Goal: Entertainment & Leisure: Consume media (video, audio)

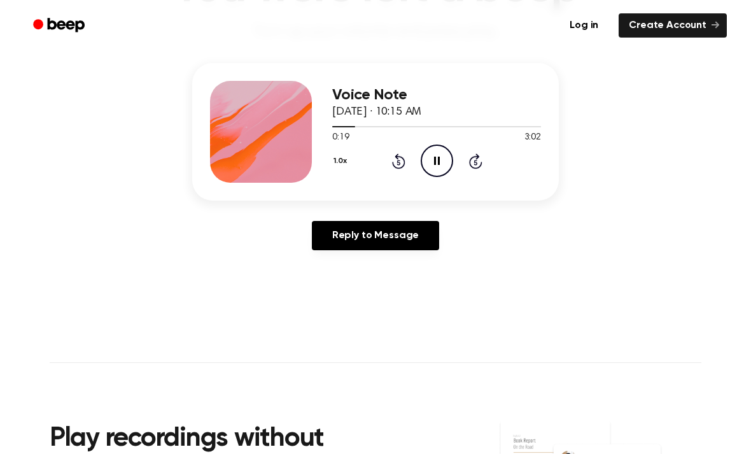
click at [432, 167] on icon "Pause Audio" at bounding box center [437, 160] width 32 height 32
click at [395, 159] on icon "Rewind 5 seconds" at bounding box center [398, 161] width 14 height 17
click at [437, 159] on icon at bounding box center [437, 161] width 7 height 8
click at [438, 160] on icon at bounding box center [437, 161] width 6 height 8
click at [449, 159] on icon "Play Audio" at bounding box center [437, 160] width 32 height 32
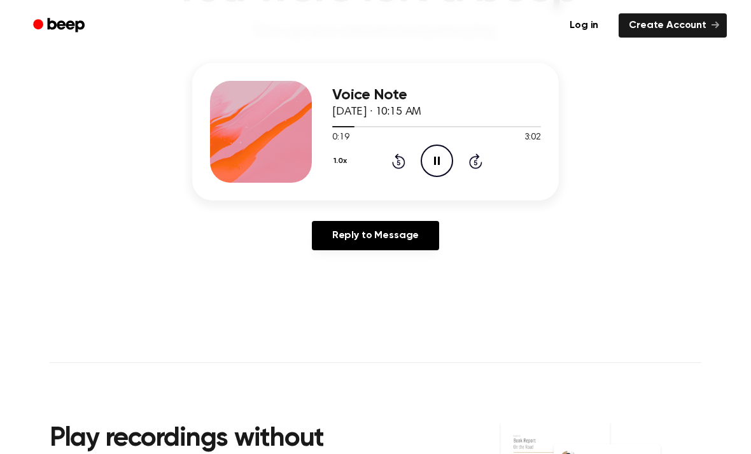
click at [437, 164] on icon "Pause Audio" at bounding box center [437, 160] width 32 height 32
click at [436, 176] on circle at bounding box center [436, 160] width 31 height 31
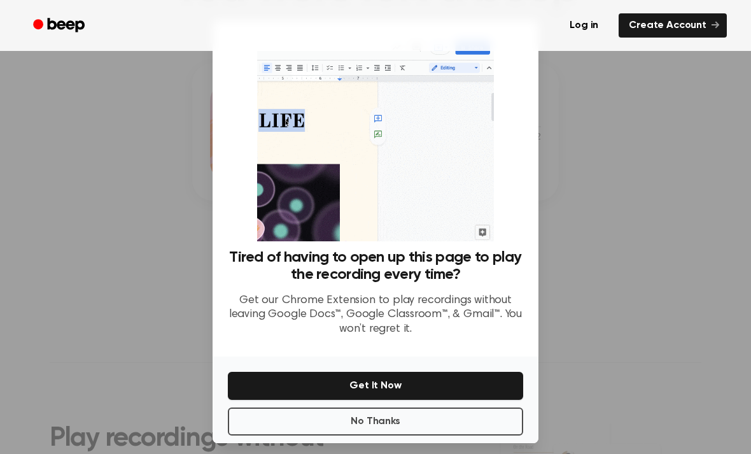
click at [353, 423] on button "No Thanks" at bounding box center [375, 421] width 295 height 28
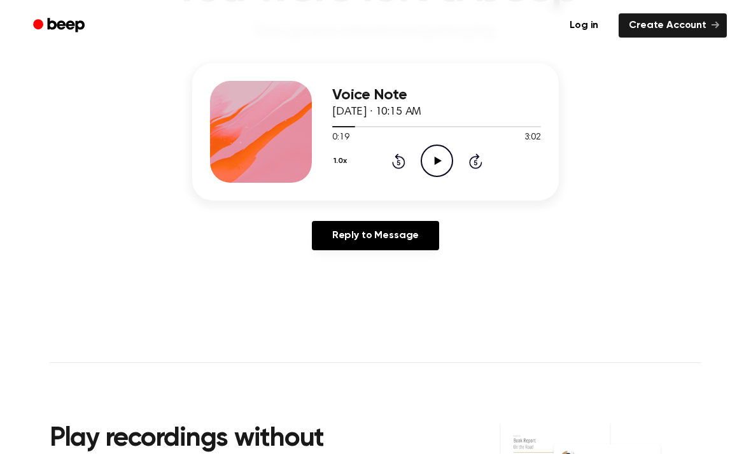
click at [441, 164] on icon "Play Audio" at bounding box center [437, 160] width 32 height 32
click at [442, 166] on icon "Pause Audio" at bounding box center [437, 160] width 32 height 32
click at [435, 162] on icon at bounding box center [437, 161] width 7 height 8
click at [437, 162] on icon "Pause Audio" at bounding box center [437, 160] width 32 height 32
click at [441, 156] on icon "Play Audio" at bounding box center [437, 160] width 32 height 32
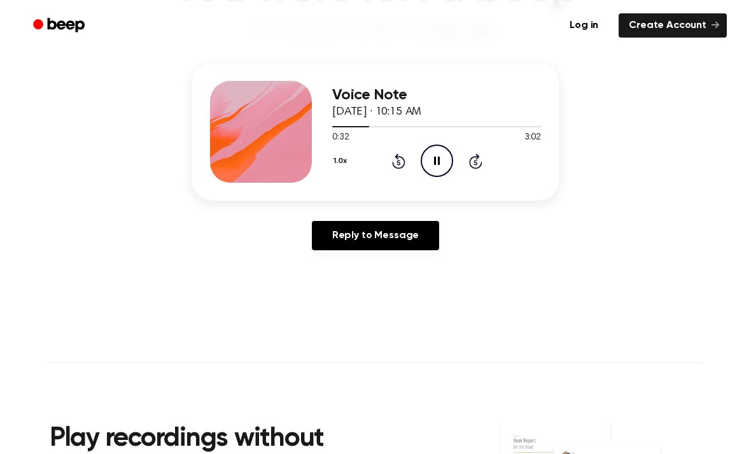
click at [435, 162] on icon at bounding box center [437, 161] width 6 height 8
click at [435, 160] on icon at bounding box center [437, 161] width 7 height 8
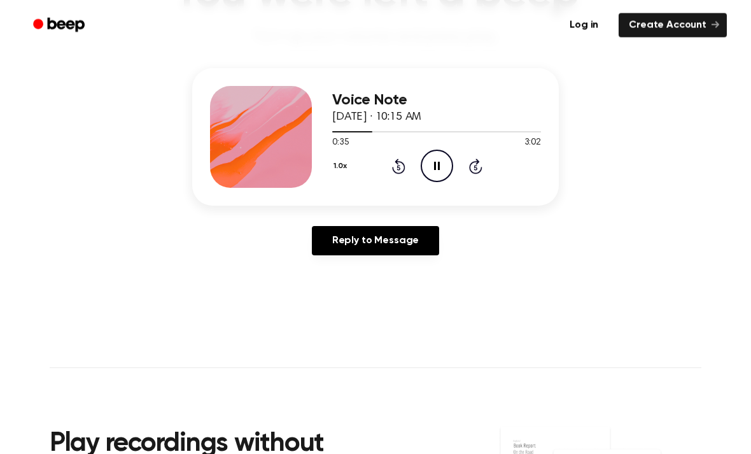
scroll to position [116, 0]
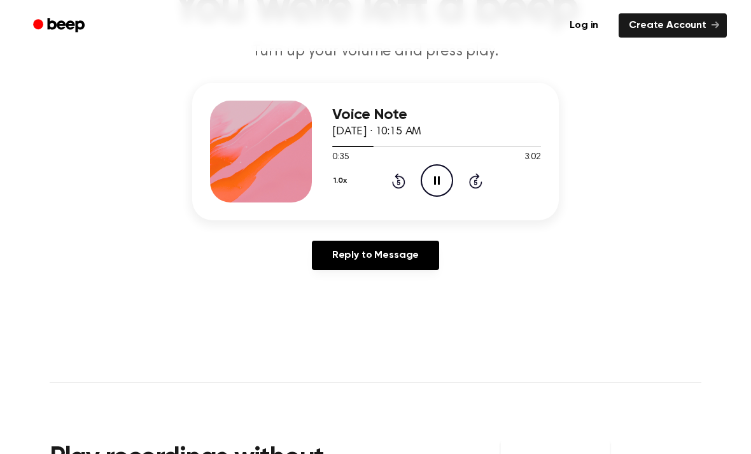
click at [442, 179] on icon "Pause Audio" at bounding box center [437, 180] width 32 height 32
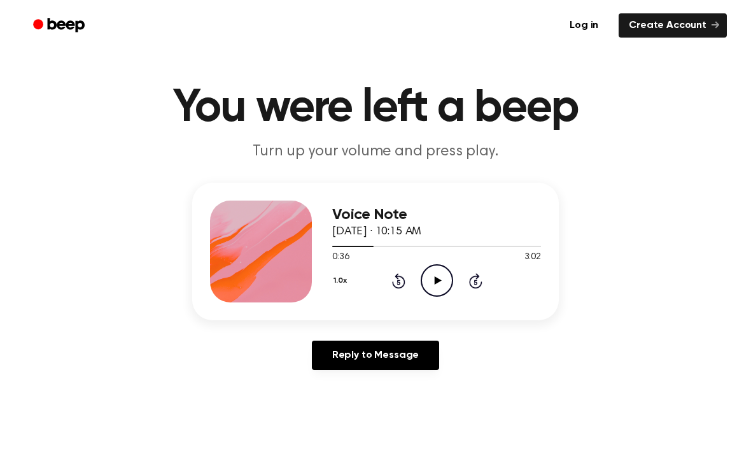
scroll to position [0, 0]
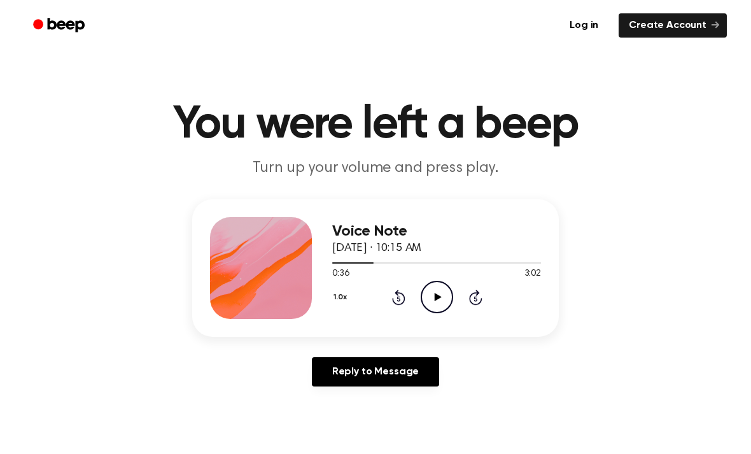
click at [432, 294] on icon "Play Audio" at bounding box center [437, 297] width 32 height 32
click at [435, 297] on icon at bounding box center [437, 297] width 6 height 8
click at [434, 301] on icon "Play Audio" at bounding box center [437, 297] width 32 height 32
click at [440, 300] on icon "Pause Audio" at bounding box center [437, 297] width 32 height 32
click at [428, 288] on icon "Play Audio" at bounding box center [437, 297] width 32 height 32
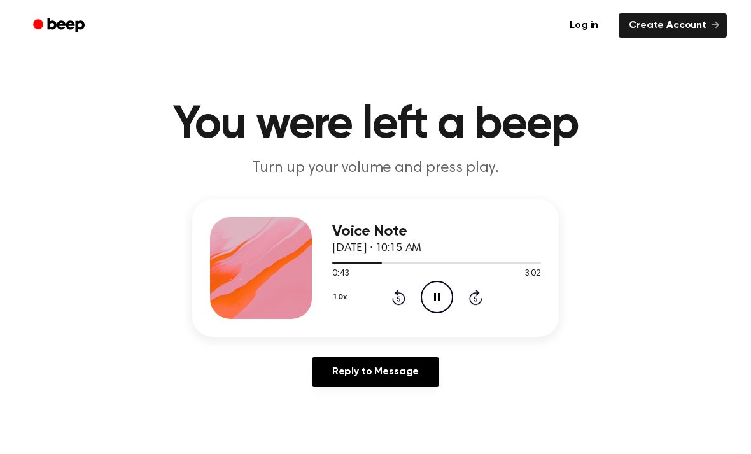
click at [437, 290] on icon "Pause Audio" at bounding box center [437, 297] width 32 height 32
click at [439, 297] on icon at bounding box center [437, 297] width 7 height 8
click at [440, 295] on icon "Pause Audio" at bounding box center [437, 297] width 32 height 32
click at [439, 299] on icon "Play Audio" at bounding box center [437, 297] width 32 height 32
click at [440, 298] on icon "Pause Audio" at bounding box center [437, 297] width 32 height 32
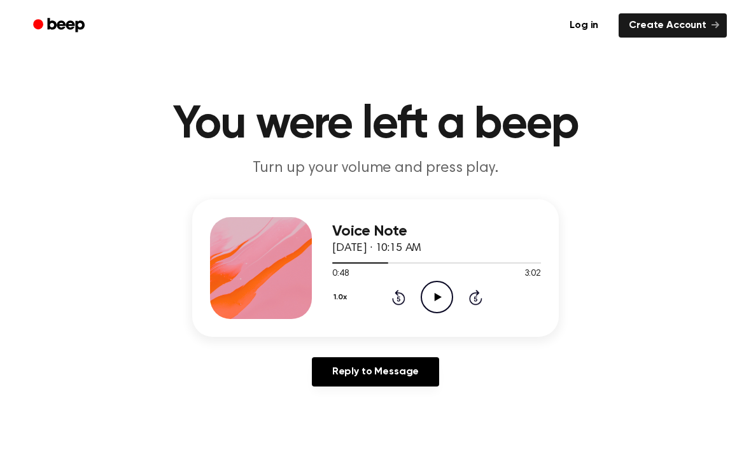
click at [439, 299] on icon "Play Audio" at bounding box center [437, 297] width 32 height 32
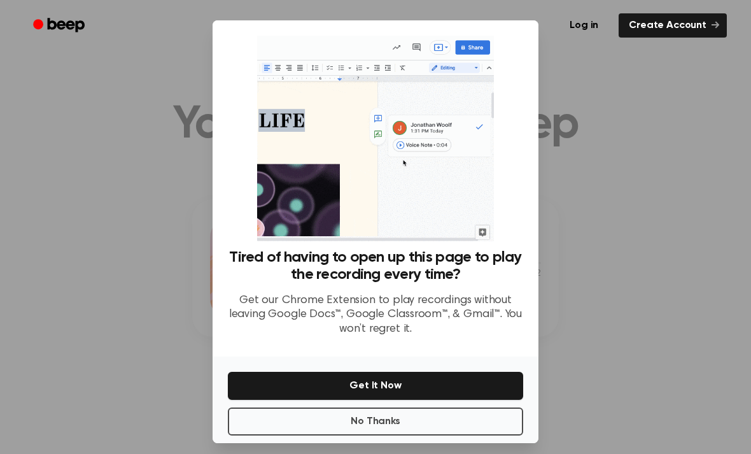
click at [405, 435] on button "No Thanks" at bounding box center [375, 421] width 295 height 28
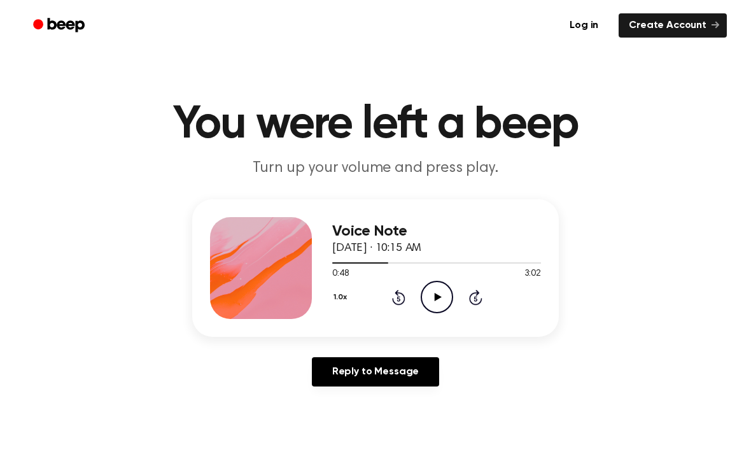
click at [447, 291] on icon "Play Audio" at bounding box center [437, 297] width 32 height 32
click at [439, 299] on icon at bounding box center [437, 297] width 6 height 8
click at [434, 295] on icon "Play Audio" at bounding box center [437, 297] width 32 height 32
click at [433, 297] on icon "Pause Audio" at bounding box center [437, 297] width 32 height 32
click at [401, 302] on icon "Rewind 5 seconds" at bounding box center [398, 297] width 14 height 17
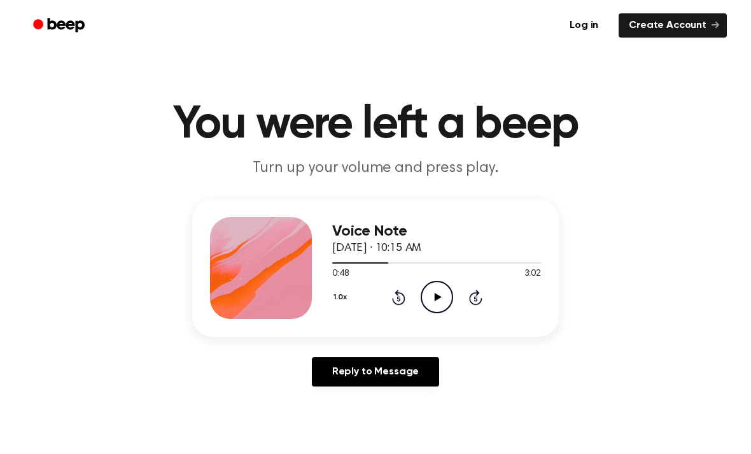
click at [443, 290] on icon "Play Audio" at bounding box center [437, 297] width 32 height 32
click at [441, 312] on circle at bounding box center [436, 296] width 31 height 31
click at [438, 283] on icon "Play Audio" at bounding box center [437, 297] width 32 height 32
click at [437, 299] on icon "Pause Audio" at bounding box center [437, 297] width 32 height 32
click at [436, 295] on icon at bounding box center [437, 297] width 7 height 8
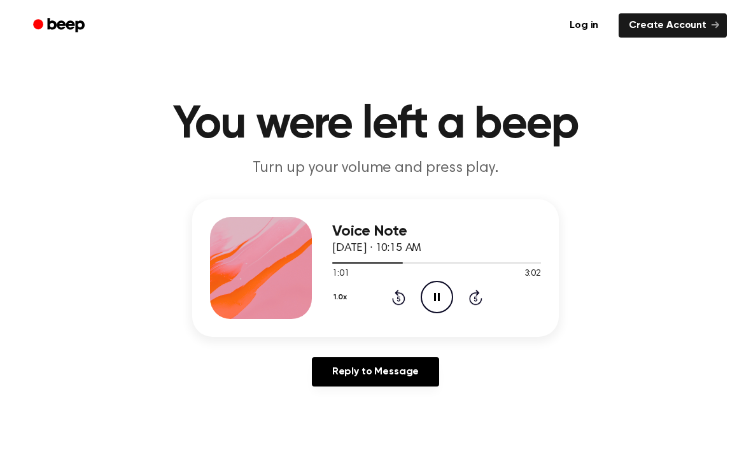
click at [435, 293] on icon at bounding box center [437, 297] width 6 height 8
click at [391, 302] on icon "Rewind 5 seconds" at bounding box center [398, 297] width 14 height 17
click at [433, 291] on icon "Play Audio" at bounding box center [437, 297] width 32 height 32
click at [435, 302] on icon "Pause Audio" at bounding box center [437, 297] width 32 height 32
click at [435, 290] on icon "Play Audio" at bounding box center [437, 297] width 32 height 32
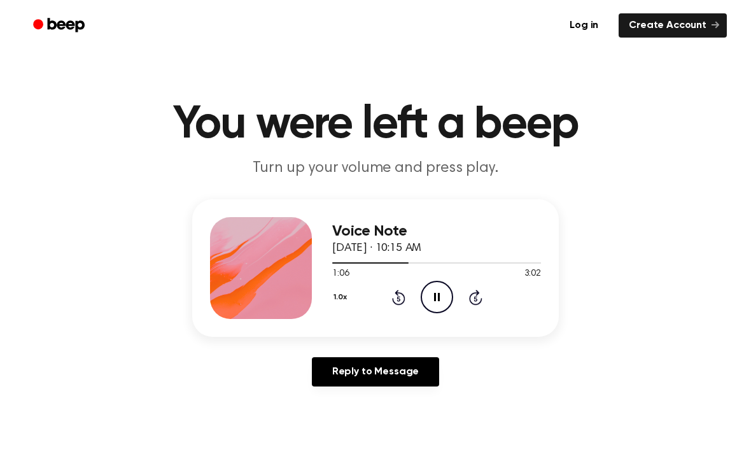
click at [439, 302] on icon "Pause Audio" at bounding box center [437, 297] width 32 height 32
click at [435, 296] on icon at bounding box center [437, 297] width 7 height 8
click at [437, 295] on icon "Pause Audio" at bounding box center [437, 297] width 32 height 32
click at [428, 288] on icon "Play Audio" at bounding box center [437, 297] width 32 height 32
click at [437, 297] on icon "Pause Audio" at bounding box center [437, 297] width 32 height 32
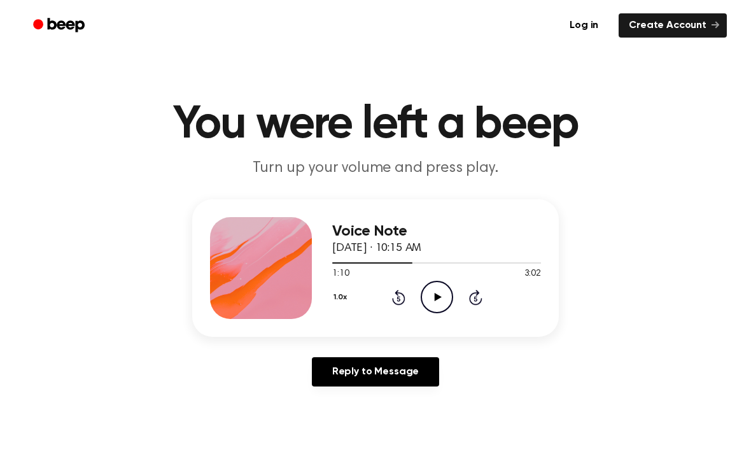
click at [430, 300] on icon "Play Audio" at bounding box center [437, 297] width 32 height 32
click at [432, 294] on icon "Pause Audio" at bounding box center [437, 297] width 32 height 32
click at [393, 297] on icon "Rewind 5 seconds" at bounding box center [398, 297] width 14 height 17
click at [431, 289] on icon "Play Audio" at bounding box center [437, 297] width 32 height 32
click at [441, 290] on icon "Pause Audio" at bounding box center [437, 297] width 32 height 32
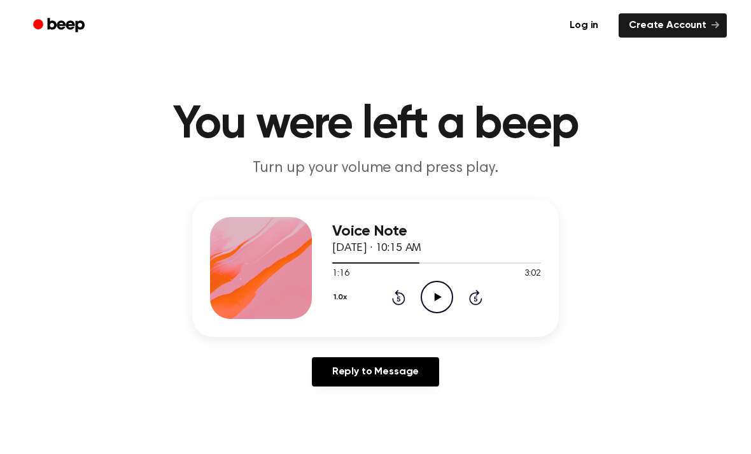
click at [432, 307] on icon "Play Audio" at bounding box center [437, 297] width 32 height 32
click at [434, 294] on icon at bounding box center [437, 297] width 6 height 8
click at [428, 304] on icon "Play Audio" at bounding box center [437, 297] width 32 height 32
click at [445, 288] on icon "Pause Audio" at bounding box center [437, 297] width 32 height 32
click at [437, 305] on icon "Play Audio" at bounding box center [437, 297] width 32 height 32
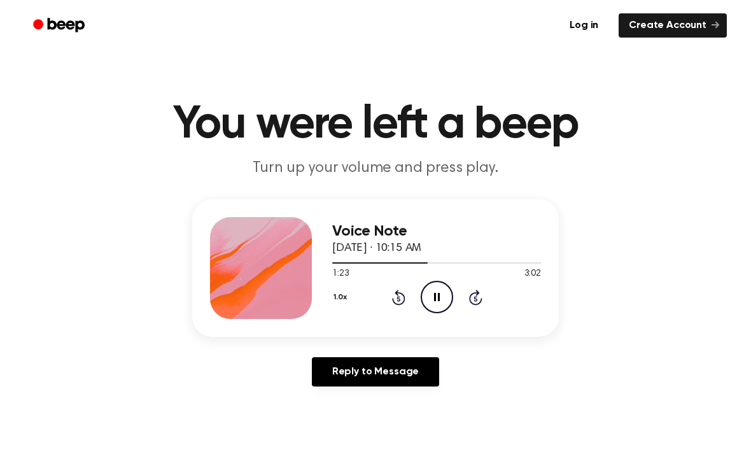
click at [437, 297] on icon "Pause Audio" at bounding box center [437, 297] width 32 height 32
click at [440, 304] on icon "Play Audio" at bounding box center [437, 297] width 32 height 32
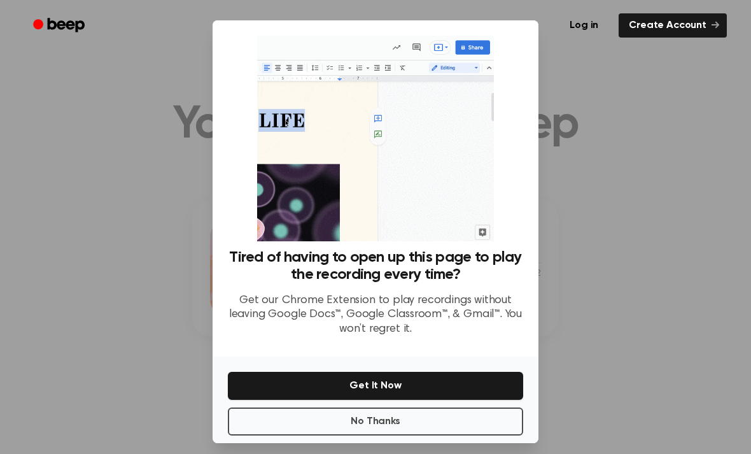
click at [382, 435] on button "No Thanks" at bounding box center [375, 421] width 295 height 28
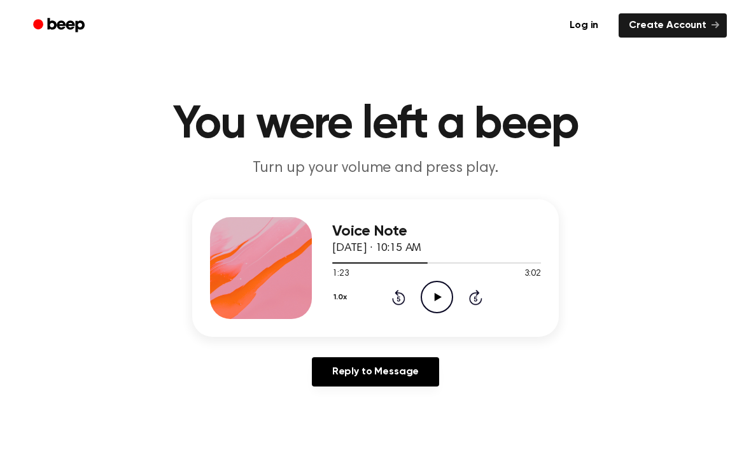
click at [444, 306] on icon "Play Audio" at bounding box center [437, 297] width 32 height 32
click at [427, 306] on icon "Pause Audio" at bounding box center [437, 297] width 32 height 32
click at [443, 299] on icon "Play Audio" at bounding box center [437, 297] width 32 height 32
click at [436, 297] on icon "Pause Audio" at bounding box center [437, 297] width 32 height 32
click at [439, 295] on icon "Play Audio" at bounding box center [437, 297] width 32 height 32
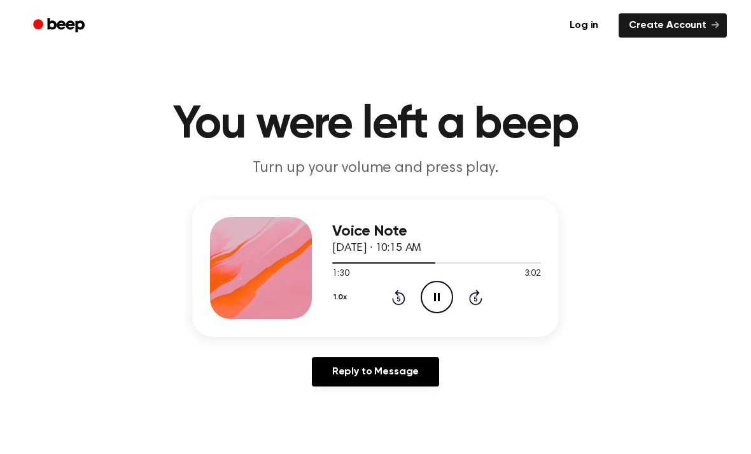
click at [435, 297] on icon at bounding box center [437, 297] width 6 height 8
click at [401, 298] on icon "Rewind 5 seconds" at bounding box center [398, 297] width 14 height 17
click at [432, 297] on icon "Play Audio" at bounding box center [437, 297] width 32 height 32
click at [440, 297] on icon "Pause Audio" at bounding box center [437, 297] width 32 height 32
click at [397, 302] on icon "Rewind 5 seconds" at bounding box center [398, 297] width 14 height 17
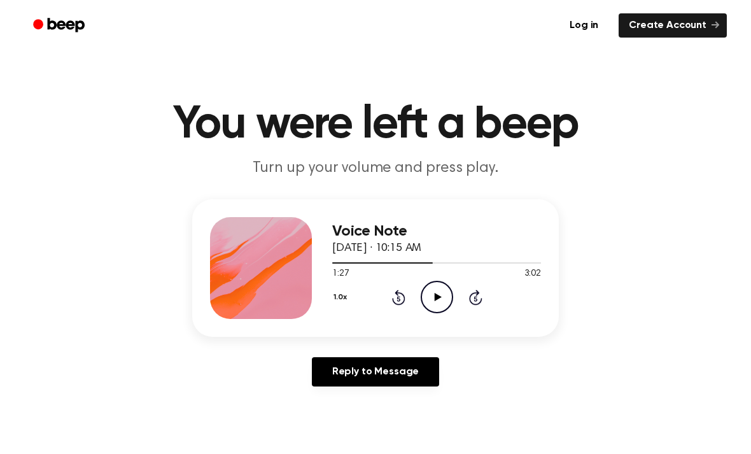
click at [430, 300] on icon "Play Audio" at bounding box center [437, 297] width 32 height 32
click at [437, 299] on icon "Pause Audio" at bounding box center [437, 297] width 32 height 32
click at [442, 298] on icon "Play Audio" at bounding box center [437, 297] width 32 height 32
click at [435, 305] on icon "Pause Audio" at bounding box center [437, 297] width 32 height 32
click at [394, 299] on icon "Rewind 5 seconds" at bounding box center [398, 297] width 14 height 17
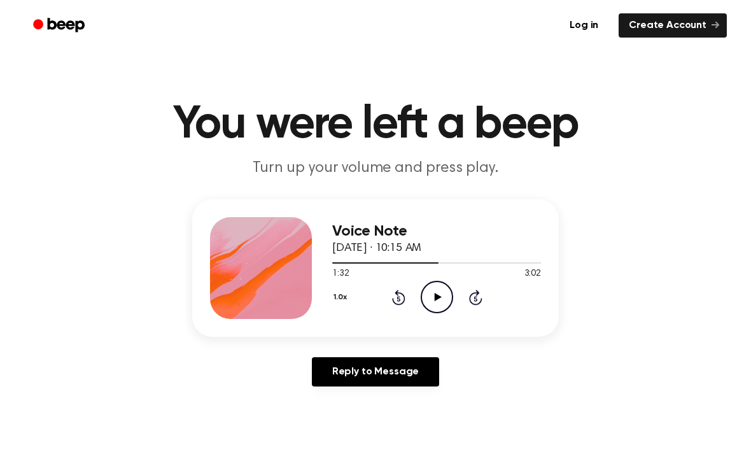
click at [435, 297] on icon at bounding box center [437, 297] width 7 height 8
click at [437, 297] on icon "Pause Audio" at bounding box center [437, 297] width 32 height 32
click at [430, 298] on icon "Play Audio" at bounding box center [437, 297] width 32 height 32
click at [438, 293] on icon at bounding box center [437, 297] width 6 height 8
click at [428, 304] on icon "Play Audio" at bounding box center [437, 297] width 32 height 32
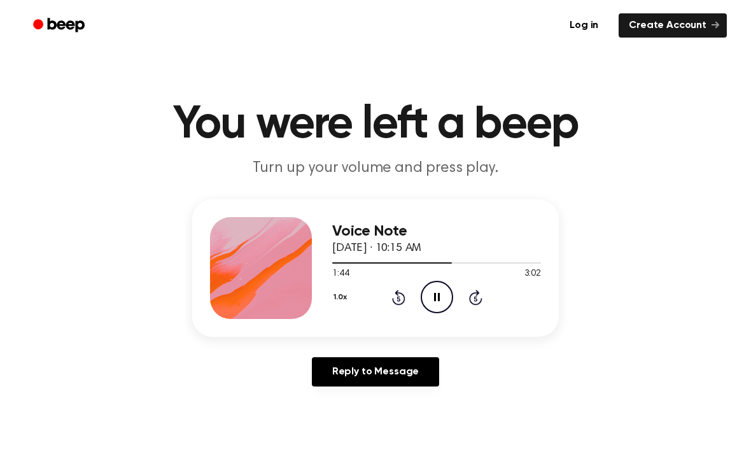
click at [437, 296] on icon "Pause Audio" at bounding box center [437, 297] width 32 height 32
click at [434, 295] on icon "Play Audio" at bounding box center [437, 297] width 32 height 32
click at [437, 298] on icon "Pause Audio" at bounding box center [437, 297] width 32 height 32
click at [439, 297] on icon at bounding box center [437, 297] width 7 height 8
click at [435, 297] on icon at bounding box center [437, 297] width 6 height 8
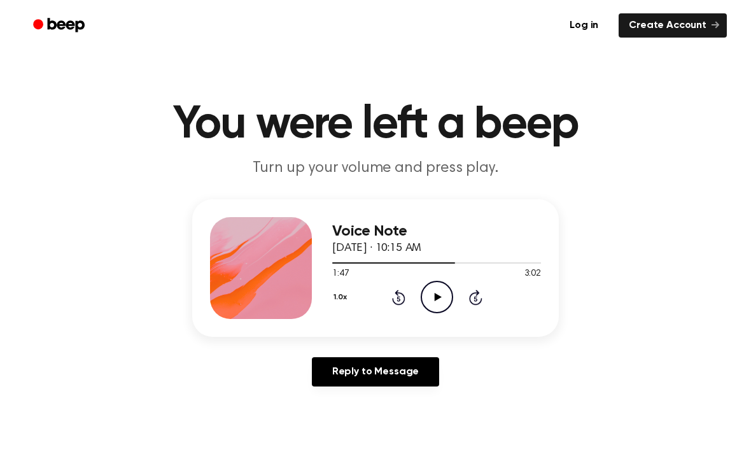
click at [434, 291] on icon "Play Audio" at bounding box center [437, 297] width 32 height 32
click at [436, 298] on icon "Pause Audio" at bounding box center [437, 297] width 32 height 32
click at [439, 300] on icon "Play Audio" at bounding box center [437, 297] width 32 height 32
click at [430, 298] on icon "Pause Audio" at bounding box center [437, 297] width 32 height 32
click at [433, 306] on icon "Play Audio" at bounding box center [437, 297] width 32 height 32
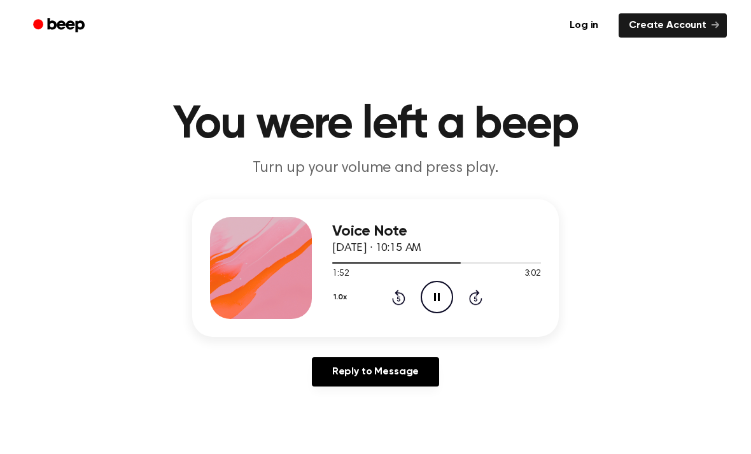
click at [440, 293] on icon "Pause Audio" at bounding box center [437, 297] width 32 height 32
click at [432, 300] on icon "Play Audio" at bounding box center [437, 297] width 32 height 32
click at [444, 296] on icon "Pause Audio" at bounding box center [437, 297] width 32 height 32
click at [433, 306] on icon "Play Audio" at bounding box center [437, 297] width 32 height 32
click at [433, 296] on icon "Pause Audio" at bounding box center [437, 297] width 32 height 32
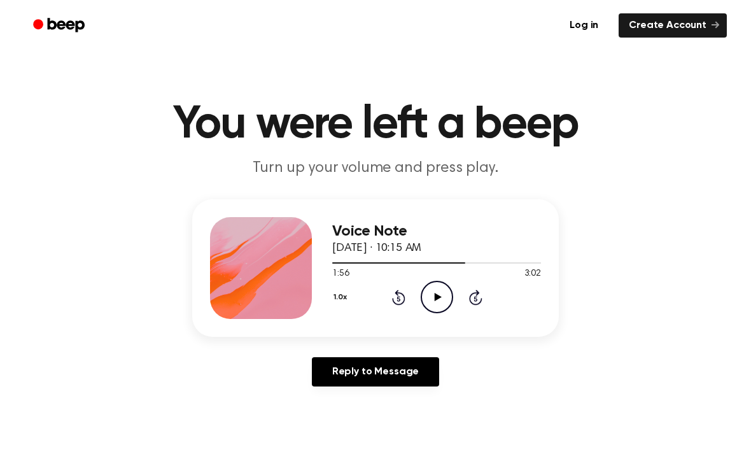
click at [428, 304] on icon "Play Audio" at bounding box center [437, 297] width 32 height 32
click at [437, 299] on icon "Pause Audio" at bounding box center [437, 297] width 32 height 32
click at [437, 298] on icon at bounding box center [437, 297] width 7 height 8
click at [439, 298] on icon at bounding box center [437, 297] width 6 height 8
click at [442, 301] on icon "Play Audio" at bounding box center [437, 297] width 32 height 32
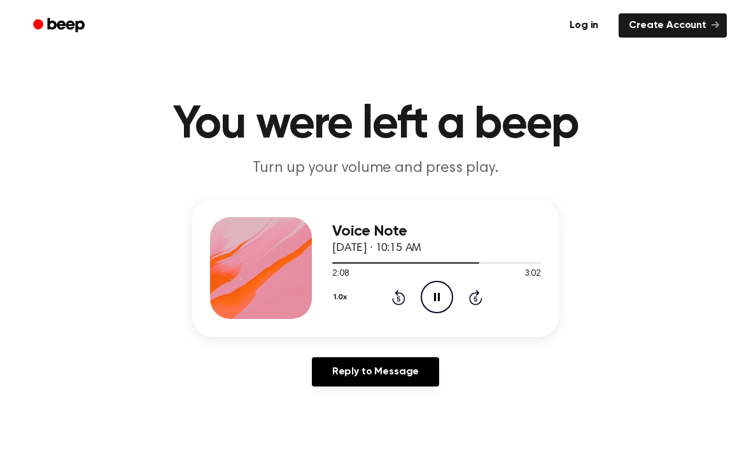
click at [439, 300] on icon at bounding box center [437, 297] width 6 height 8
click at [430, 299] on icon "Play Audio" at bounding box center [437, 297] width 32 height 32
click at [439, 299] on icon at bounding box center [437, 297] width 6 height 8
click at [405, 294] on icon "Rewind 5 seconds" at bounding box center [398, 297] width 14 height 17
click at [435, 295] on icon at bounding box center [437, 297] width 7 height 8
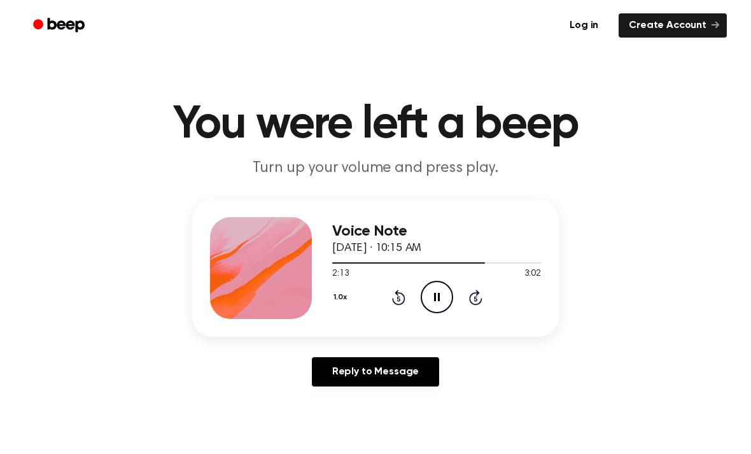
click at [436, 297] on icon "Pause Audio" at bounding box center [437, 297] width 32 height 32
click at [426, 302] on icon "Play Audio" at bounding box center [437, 297] width 32 height 32
click at [445, 292] on icon "Pause Audio" at bounding box center [437, 297] width 32 height 32
click at [440, 304] on icon "Play Audio" at bounding box center [437, 297] width 32 height 32
click at [443, 293] on icon "Pause Audio" at bounding box center [437, 297] width 32 height 32
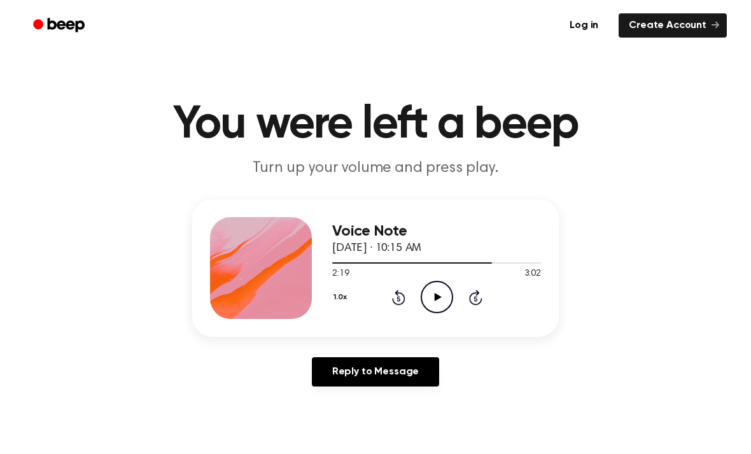
click at [432, 300] on icon "Play Audio" at bounding box center [437, 297] width 32 height 32
click at [443, 301] on icon "Pause Audio" at bounding box center [437, 297] width 32 height 32
click at [436, 302] on icon "Play Audio" at bounding box center [437, 297] width 32 height 32
click at [439, 297] on icon at bounding box center [437, 297] width 6 height 8
click at [436, 307] on icon "Play Audio" at bounding box center [437, 297] width 32 height 32
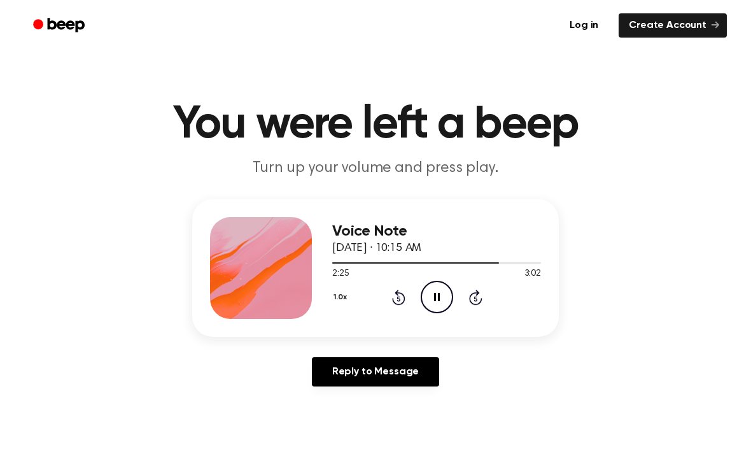
click at [438, 300] on icon at bounding box center [437, 297] width 6 height 8
click at [440, 300] on icon "Play Audio" at bounding box center [437, 297] width 32 height 32
click at [441, 294] on icon "Pause Audio" at bounding box center [437, 297] width 32 height 32
click at [441, 292] on icon "Play Audio" at bounding box center [437, 297] width 32 height 32
click at [437, 305] on icon "Pause Audio" at bounding box center [437, 297] width 32 height 32
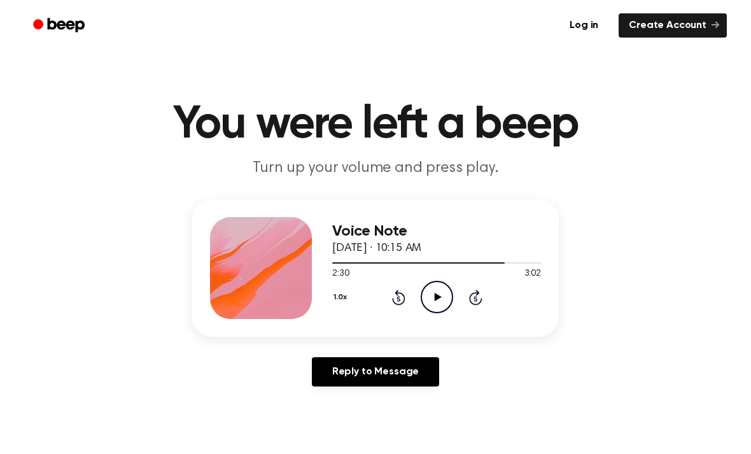
click at [433, 304] on icon "Play Audio" at bounding box center [437, 297] width 32 height 32
click at [437, 297] on icon "Pause Audio" at bounding box center [437, 297] width 32 height 32
click at [427, 303] on icon "Play Audio" at bounding box center [437, 297] width 32 height 32
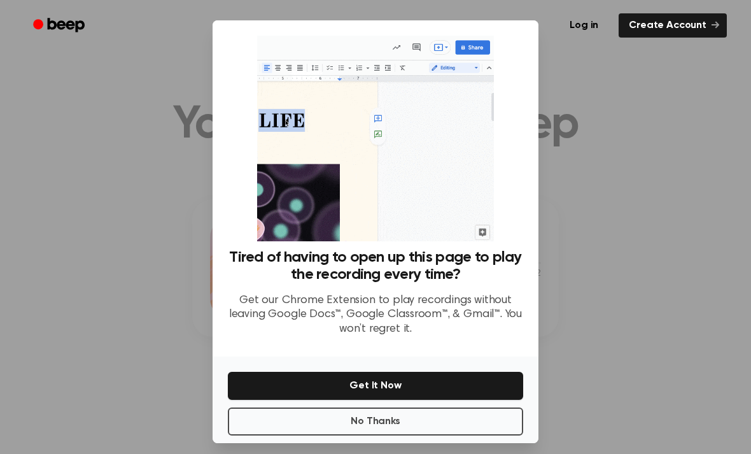
click at [376, 431] on button "No Thanks" at bounding box center [375, 421] width 295 height 28
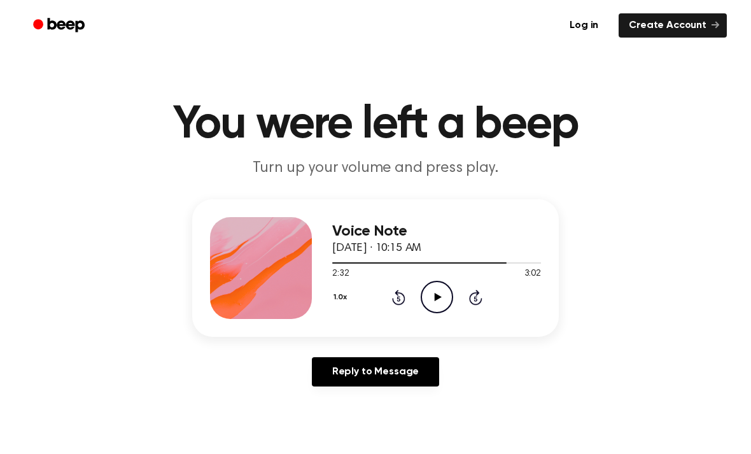
click at [440, 303] on icon "Play Audio" at bounding box center [437, 297] width 32 height 32
click at [443, 295] on icon "Pause Audio" at bounding box center [437, 297] width 32 height 32
click at [435, 302] on icon "Play Audio" at bounding box center [437, 297] width 32 height 32
click at [439, 299] on icon at bounding box center [437, 297] width 6 height 8
click at [442, 297] on icon "Play Audio" at bounding box center [437, 297] width 32 height 32
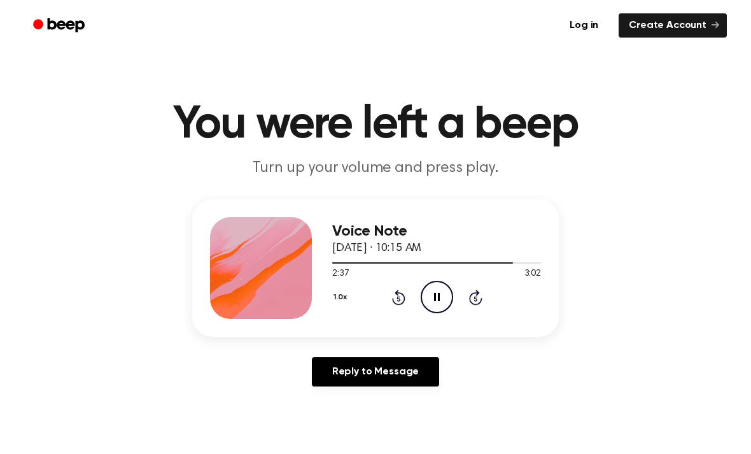
click at [439, 299] on icon at bounding box center [437, 297] width 6 height 8
click at [435, 298] on icon at bounding box center [437, 297] width 7 height 8
click at [440, 292] on icon "Pause Audio" at bounding box center [437, 297] width 32 height 32
click at [437, 298] on icon at bounding box center [437, 297] width 7 height 8
click at [437, 296] on icon "Pause Audio" at bounding box center [437, 297] width 32 height 32
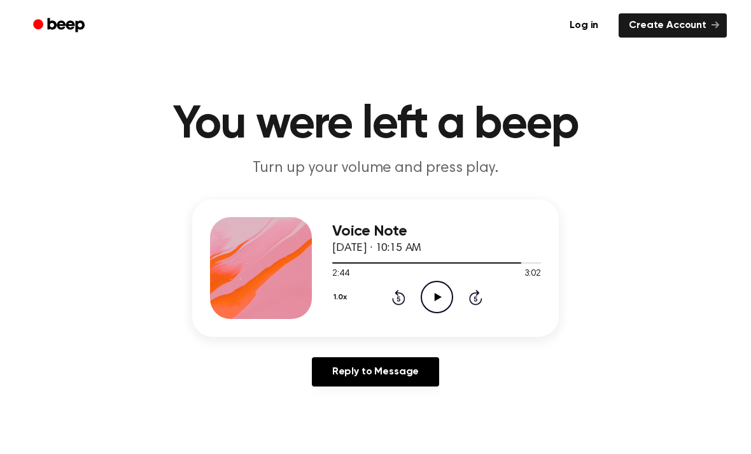
click at [435, 300] on icon "Play Audio" at bounding box center [437, 297] width 32 height 32
click at [437, 302] on icon "Pause Audio" at bounding box center [437, 297] width 32 height 32
click at [436, 294] on icon at bounding box center [437, 297] width 7 height 8
click at [440, 300] on icon "Pause Audio" at bounding box center [437, 297] width 32 height 32
click at [437, 293] on icon "Play Audio" at bounding box center [437, 297] width 32 height 32
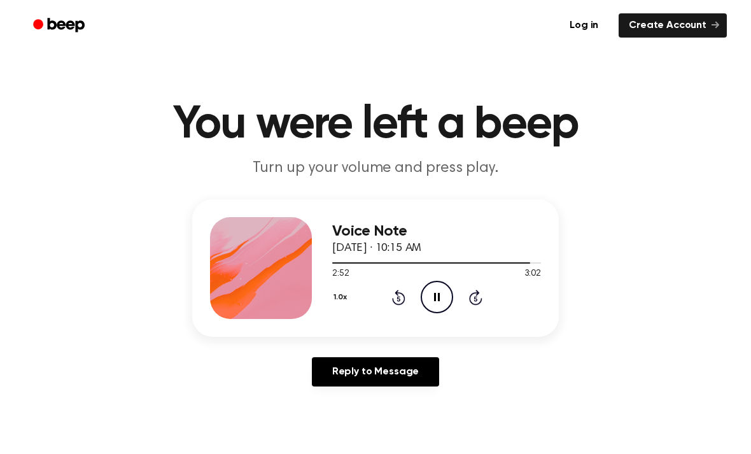
click at [441, 300] on icon "Pause Audio" at bounding box center [437, 297] width 32 height 32
click at [439, 293] on icon "Play Audio" at bounding box center [437, 297] width 32 height 32
click at [441, 289] on icon "Pause Audio" at bounding box center [437, 297] width 32 height 32
click at [438, 298] on icon at bounding box center [437, 297] width 7 height 8
click at [432, 2] on div "Log in Create Account" at bounding box center [375, 25] width 703 height 51
